Goal: Task Accomplishment & Management: Use online tool/utility

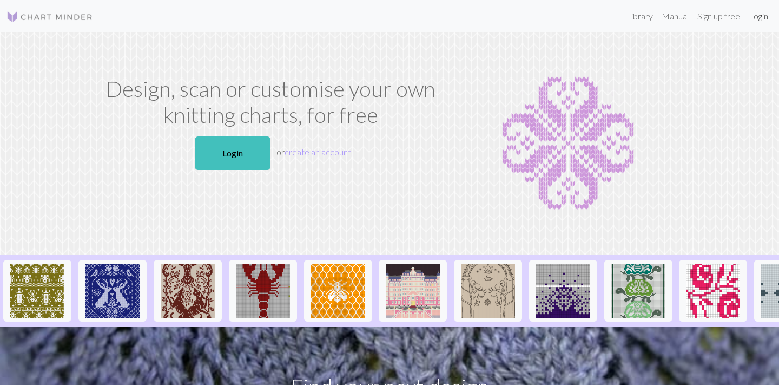
click at [757, 18] on link "Login" at bounding box center [759, 16] width 28 height 22
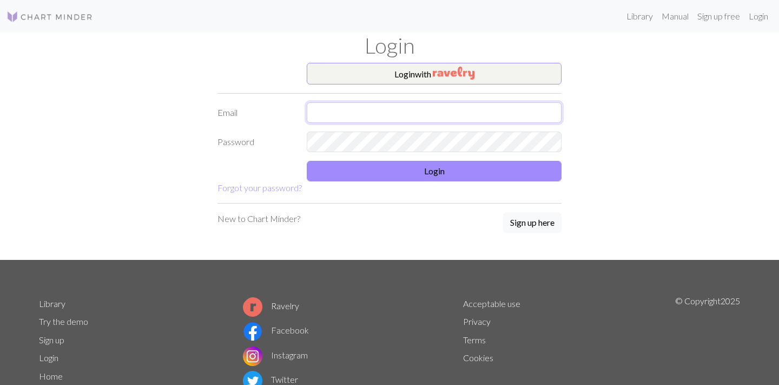
type input "[EMAIL_ADDRESS][DOMAIN_NAME]"
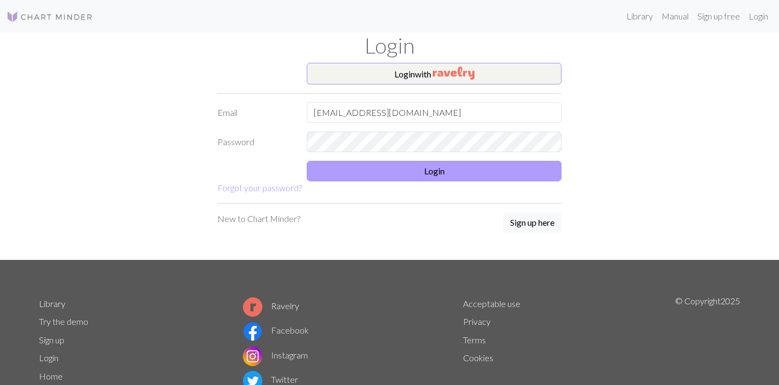
click at [435, 173] on button "Login" at bounding box center [434, 171] width 255 height 21
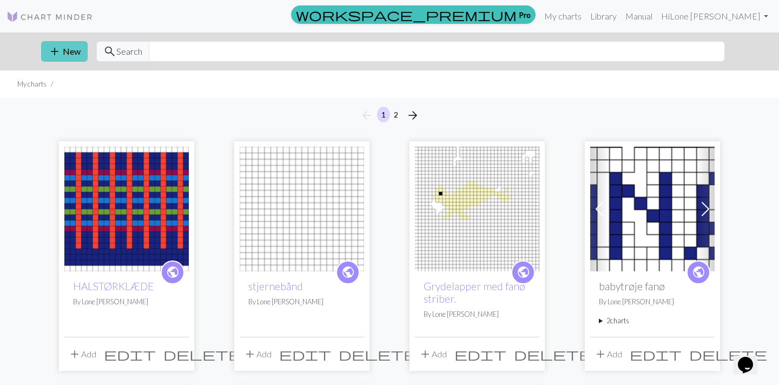
click at [73, 50] on button "add New" at bounding box center [64, 51] width 47 height 21
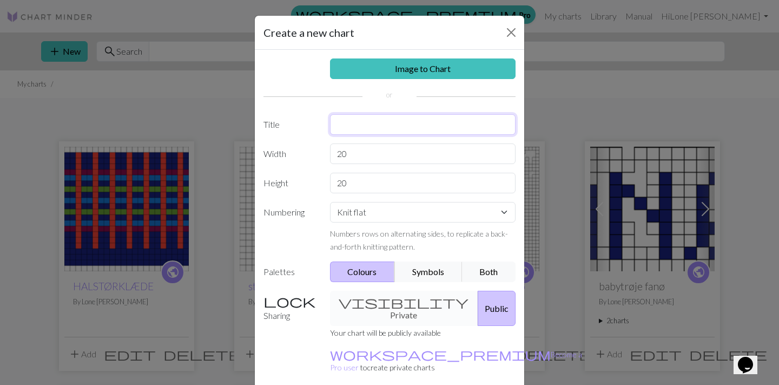
click at [342, 126] on input "text" at bounding box center [423, 124] width 186 height 21
type input "FARVE NUMRE"
click at [346, 154] on input "20" at bounding box center [423, 153] width 186 height 21
type input "2"
type input "1"
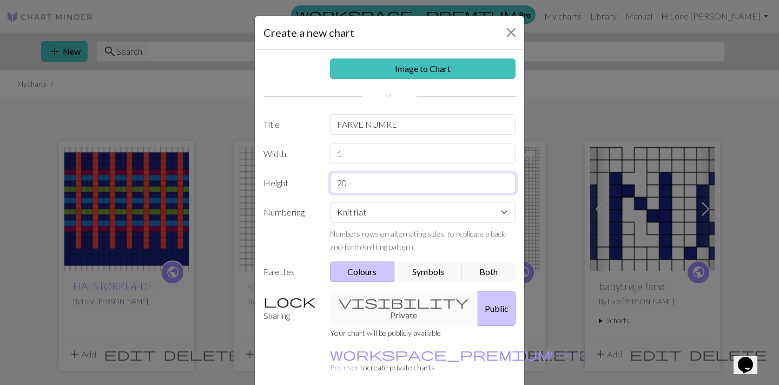
click at [346, 185] on input "20" at bounding box center [423, 183] width 186 height 21
type input "2"
type input "13"
click at [373, 272] on button "Colours" at bounding box center [362, 271] width 65 height 21
click at [367, 272] on button "Colours" at bounding box center [362, 271] width 65 height 21
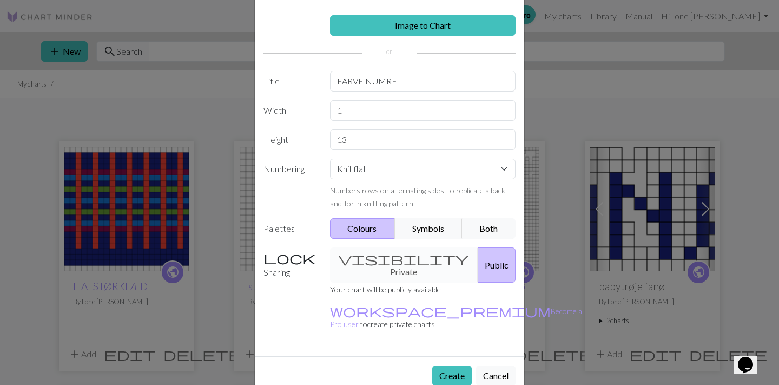
scroll to position [43, 0]
click at [447, 366] on button "Create" at bounding box center [452, 376] width 40 height 21
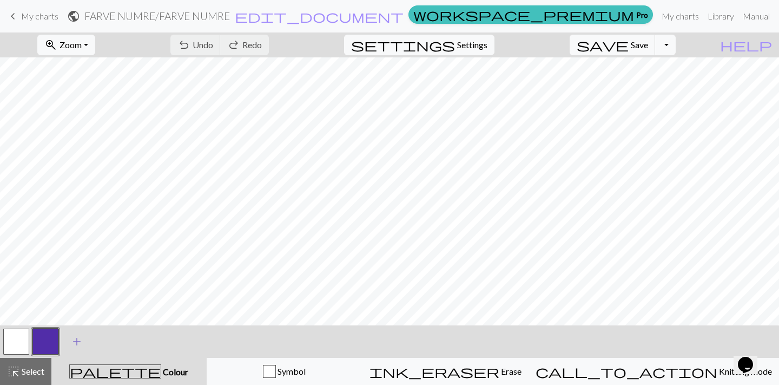
click at [77, 340] on span "add" at bounding box center [76, 341] width 13 height 15
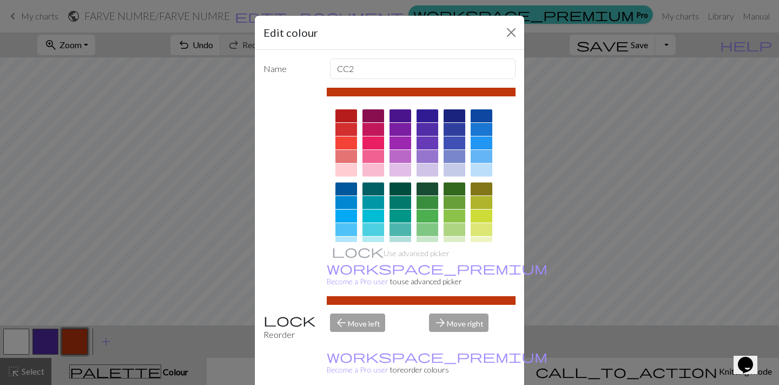
click at [456, 115] on div at bounding box center [455, 115] width 22 height 13
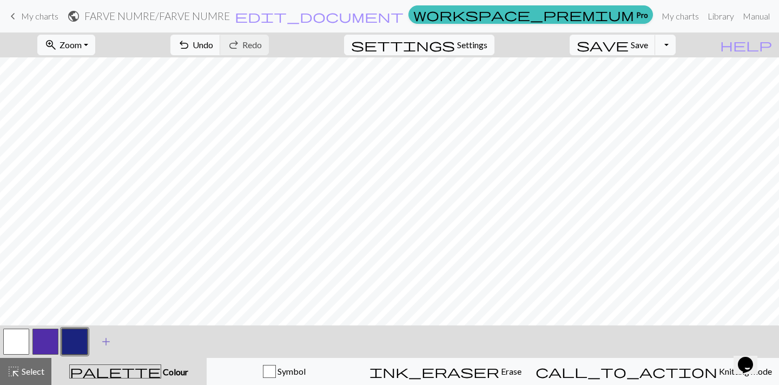
click at [105, 340] on span "add" at bounding box center [106, 341] width 13 height 15
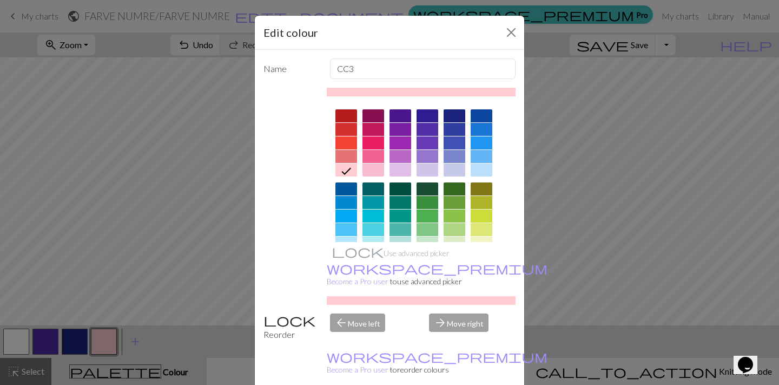
click at [345, 142] on div at bounding box center [346, 142] width 22 height 13
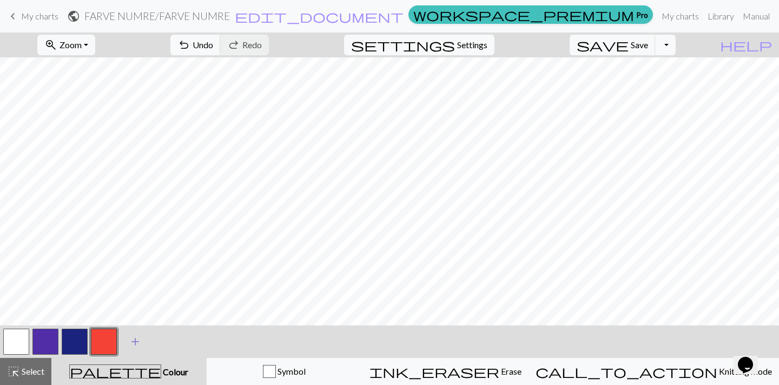
click at [136, 340] on span "add" at bounding box center [135, 341] width 13 height 15
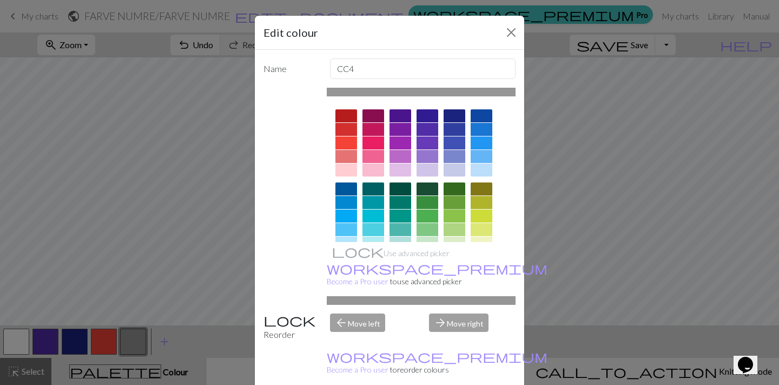
click at [453, 201] on div at bounding box center [455, 202] width 22 height 13
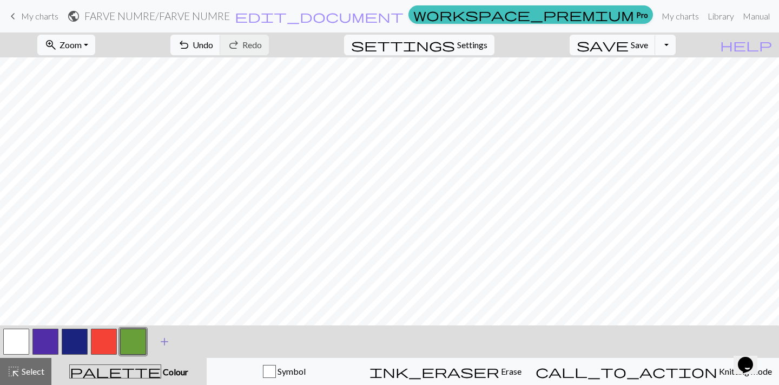
click at [164, 341] on span "add" at bounding box center [164, 341] width 13 height 15
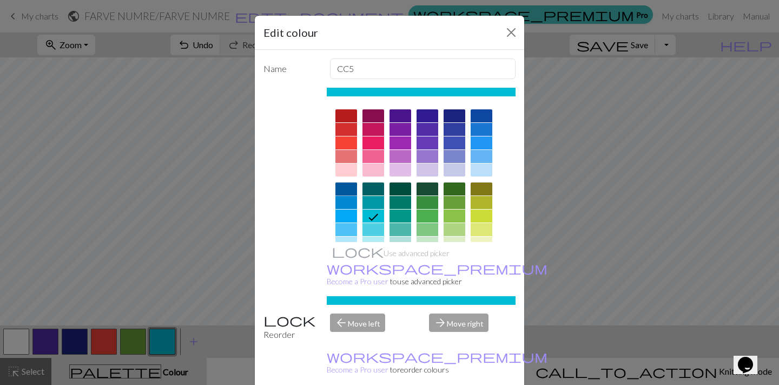
click at [347, 188] on div at bounding box center [346, 188] width 22 height 13
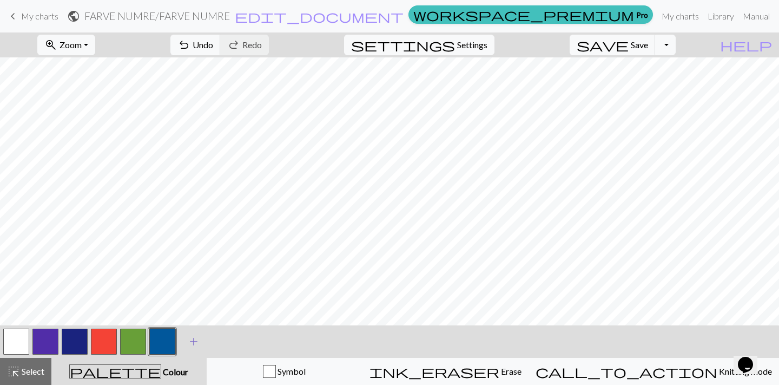
click at [192, 341] on span "add" at bounding box center [193, 341] width 13 height 15
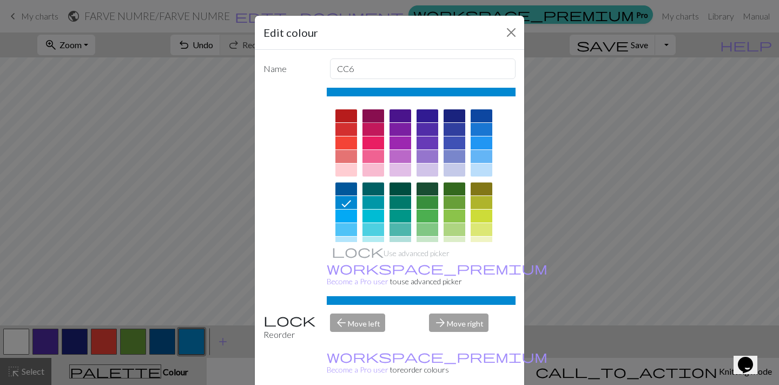
click at [373, 112] on div at bounding box center [374, 115] width 22 height 13
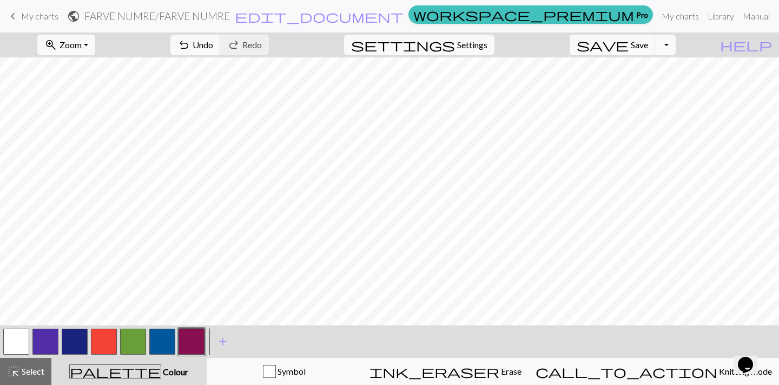
click at [138, 338] on button "button" at bounding box center [133, 341] width 26 height 26
click at [163, 334] on button "button" at bounding box center [162, 341] width 26 height 26
click at [225, 339] on span "add" at bounding box center [222, 341] width 13 height 15
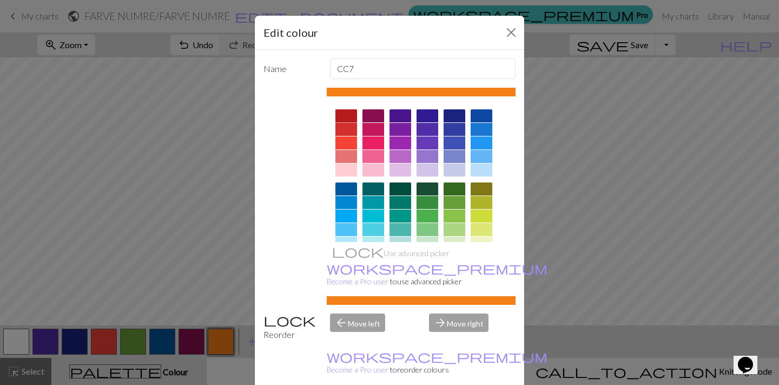
click at [347, 112] on div at bounding box center [346, 115] width 22 height 13
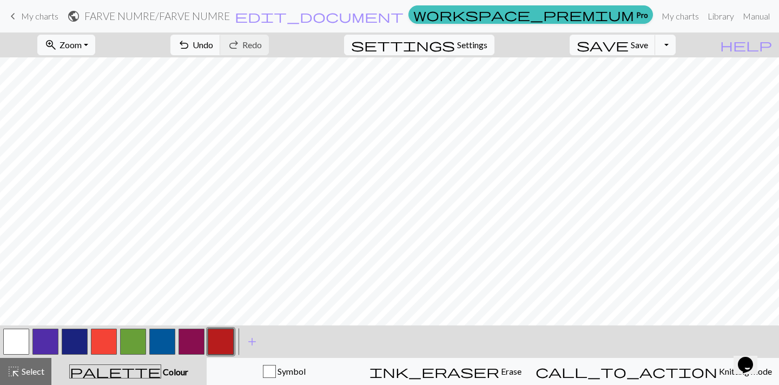
click at [69, 337] on button "button" at bounding box center [75, 341] width 26 height 26
click at [106, 334] on button "button" at bounding box center [104, 341] width 26 height 26
click at [136, 338] on button "button" at bounding box center [133, 341] width 26 height 26
click at [167, 335] on button "button" at bounding box center [162, 341] width 26 height 26
click at [192, 345] on button "button" at bounding box center [192, 341] width 26 height 26
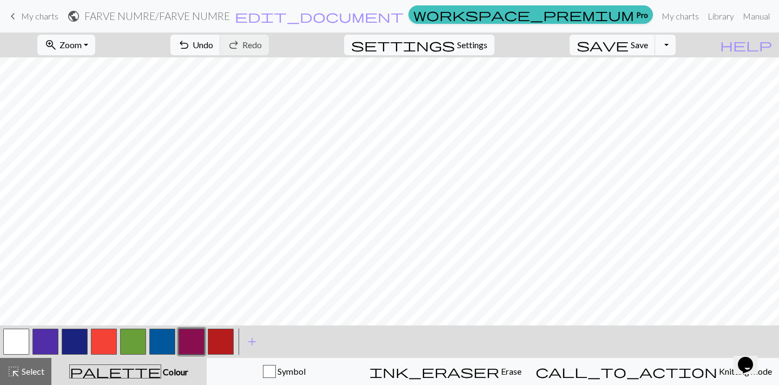
click at [189, 341] on button "button" at bounding box center [192, 341] width 26 height 26
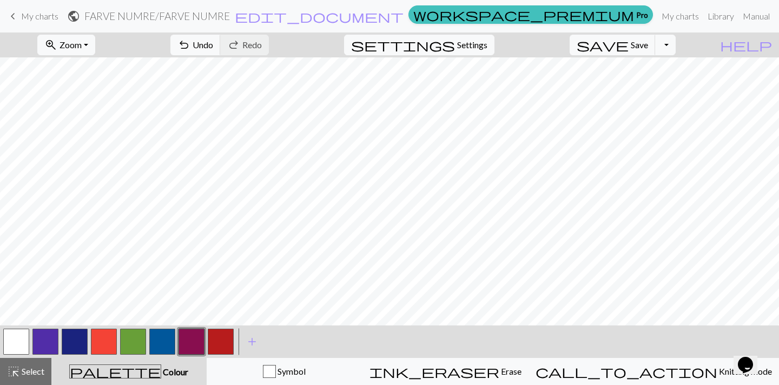
click at [163, 346] on button "button" at bounding box center [162, 341] width 26 height 26
click at [15, 339] on button "button" at bounding box center [16, 341] width 26 height 26
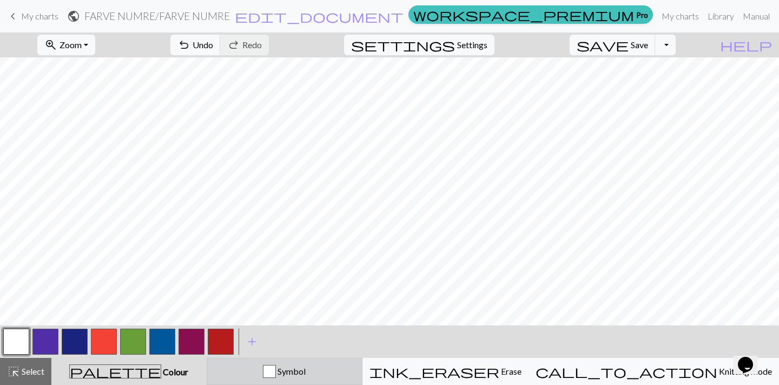
click at [276, 371] on div "button" at bounding box center [269, 371] width 13 height 13
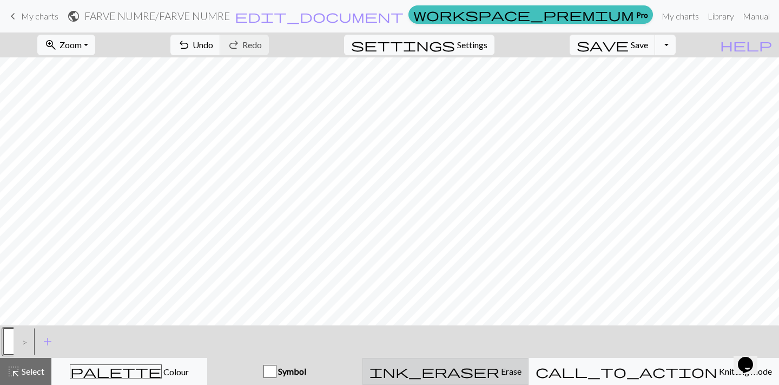
click at [506, 373] on span "Erase" at bounding box center [510, 371] width 22 height 10
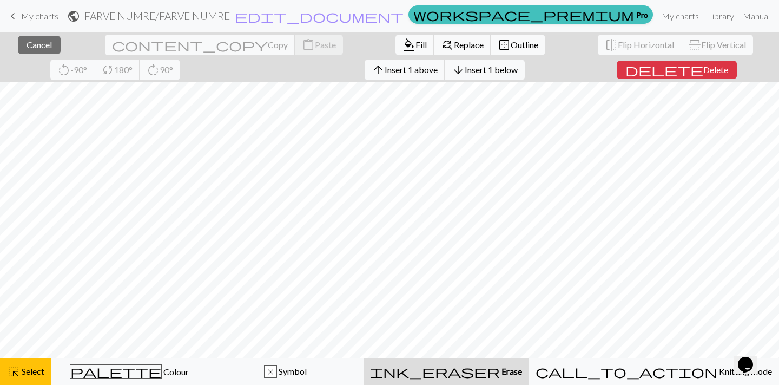
click at [522, 372] on div "ink_eraser Erase Erase" at bounding box center [446, 371] width 152 height 13
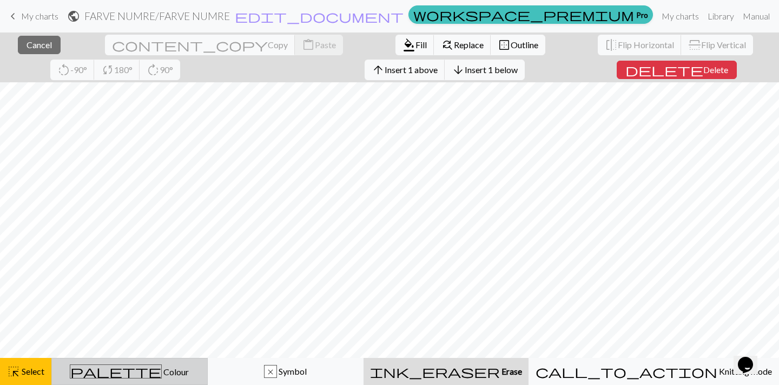
click at [162, 373] on span "Colour" at bounding box center [175, 371] width 27 height 10
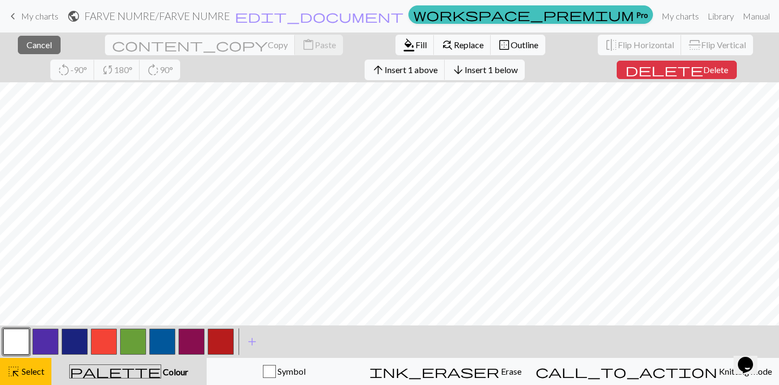
click at [15, 339] on button "button" at bounding box center [16, 341] width 26 height 26
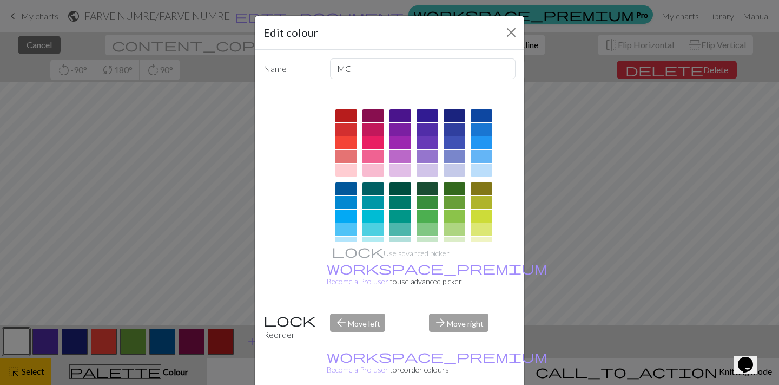
click at [14, 340] on div "Edit colour Name MC Use advanced picker workspace_premium Become a Pro user to …" at bounding box center [389, 192] width 779 height 385
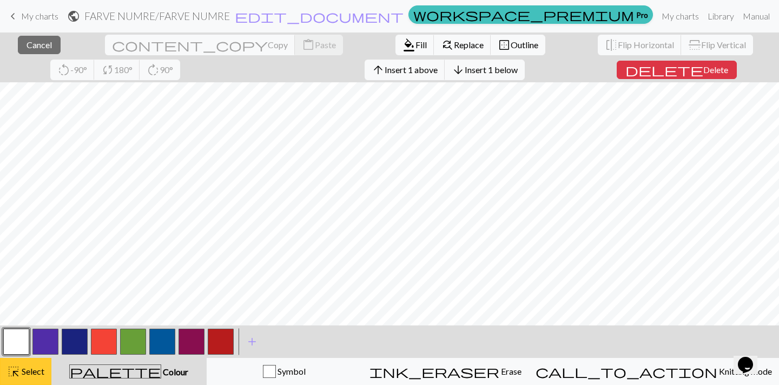
click at [27, 373] on span "Select" at bounding box center [32, 371] width 24 height 10
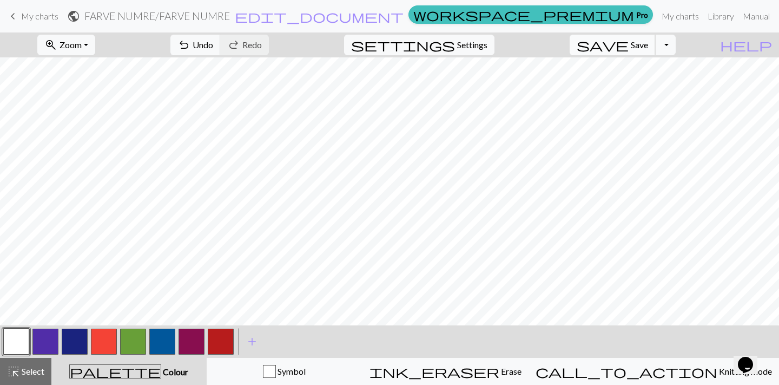
click at [648, 45] on span "Save" at bounding box center [639, 45] width 17 height 10
click at [676, 45] on button "Toggle Dropdown" at bounding box center [665, 45] width 21 height 21
click at [657, 69] on button "file_copy Save a copy" at bounding box center [586, 68] width 179 height 17
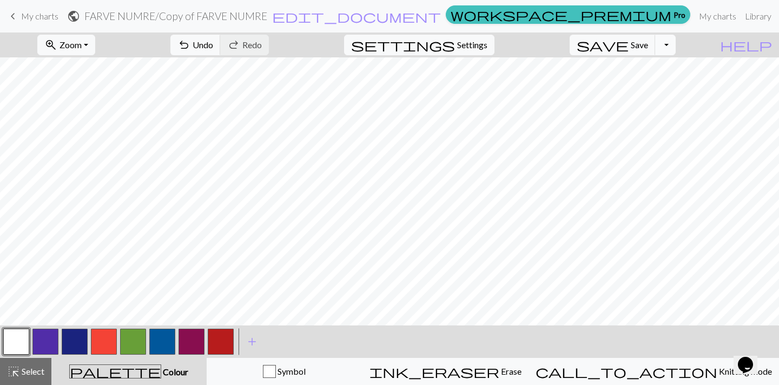
click at [676, 45] on button "Toggle Dropdown" at bounding box center [665, 45] width 21 height 21
click at [660, 88] on button "save_alt Download" at bounding box center [586, 85] width 179 height 17
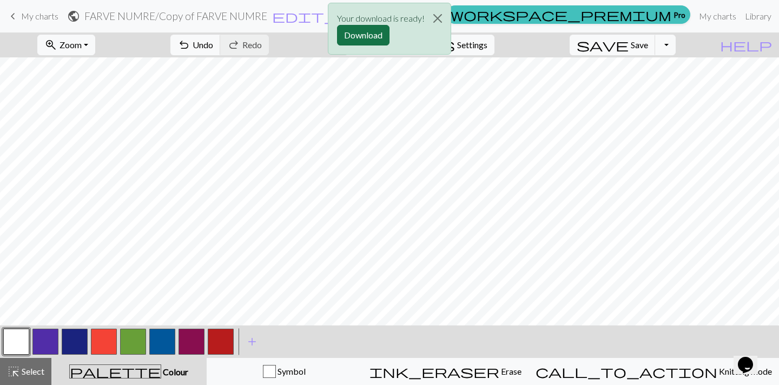
click at [358, 34] on button "Download" at bounding box center [363, 35] width 52 height 21
